Goal: Check status: Check status

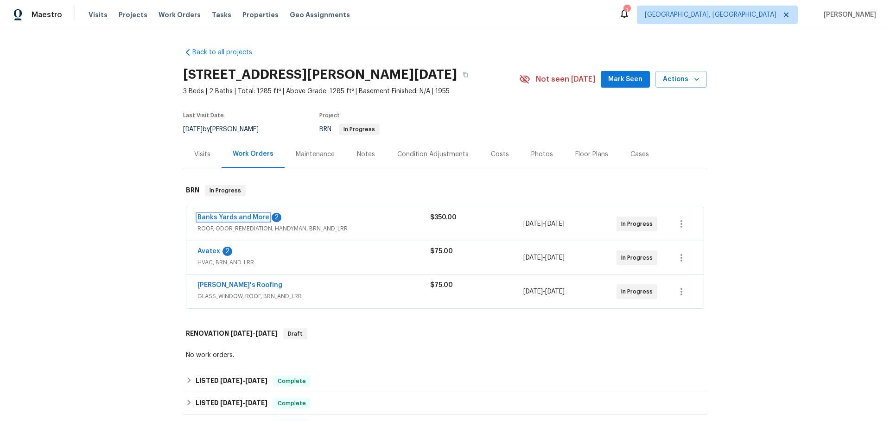
click at [242, 215] on link "Banks Yards and More" at bounding box center [234, 217] width 72 height 6
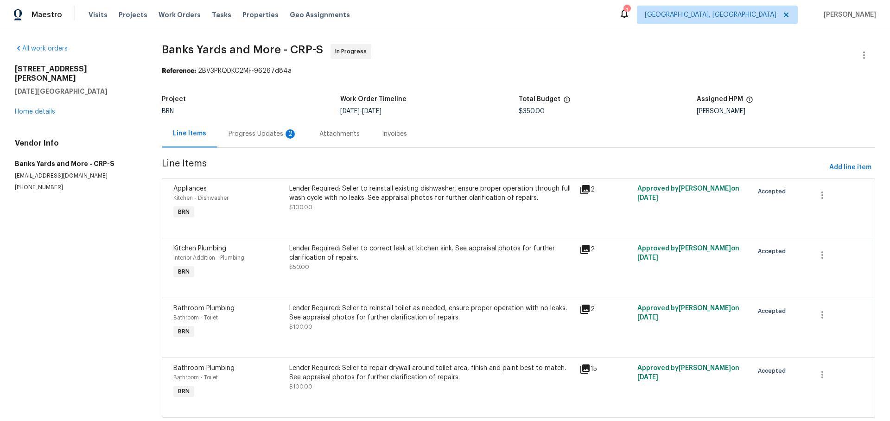
click at [255, 130] on div "Progress Updates 2" at bounding box center [263, 133] width 69 height 9
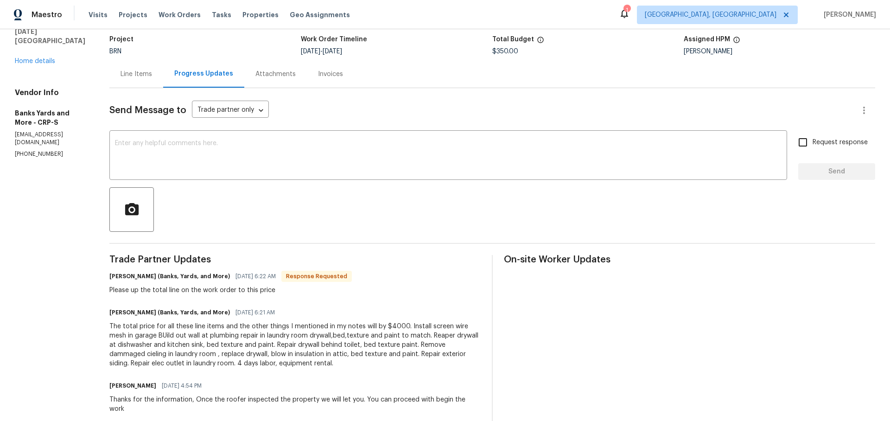
scroll to position [75, 0]
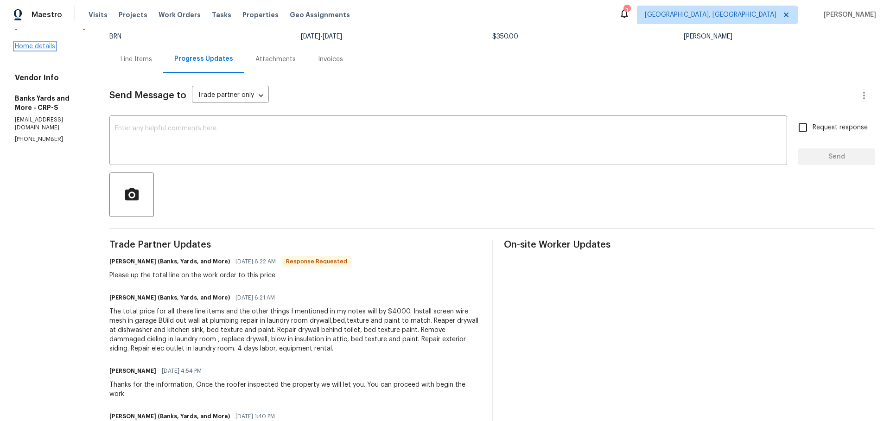
click at [38, 43] on link "Home details" at bounding box center [35, 46] width 40 height 6
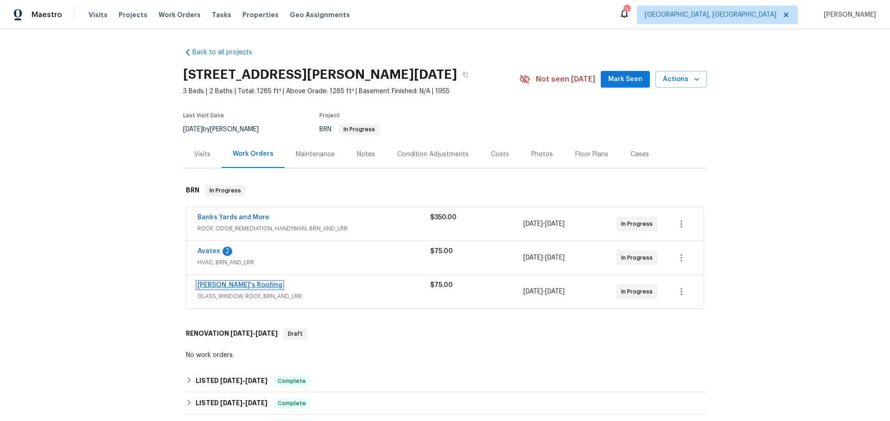
click at [227, 284] on link "[PERSON_NAME]'s Roofing" at bounding box center [240, 285] width 85 height 6
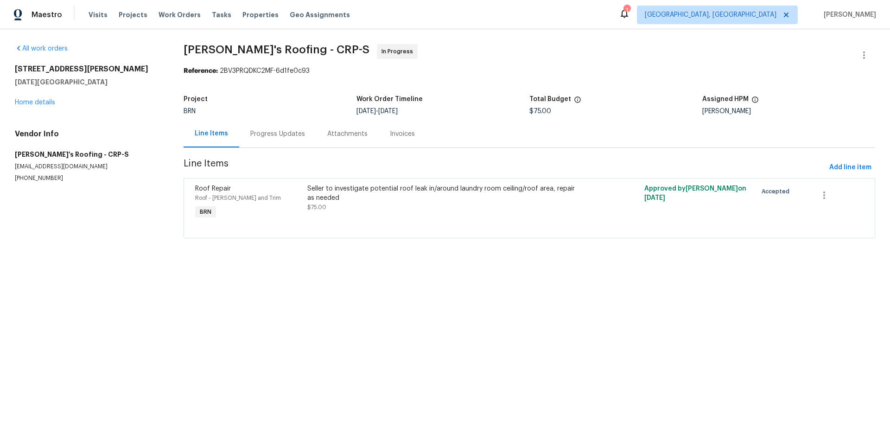
click at [270, 135] on div "Progress Updates" at bounding box center [277, 133] width 55 height 9
